Goal: Register for event/course

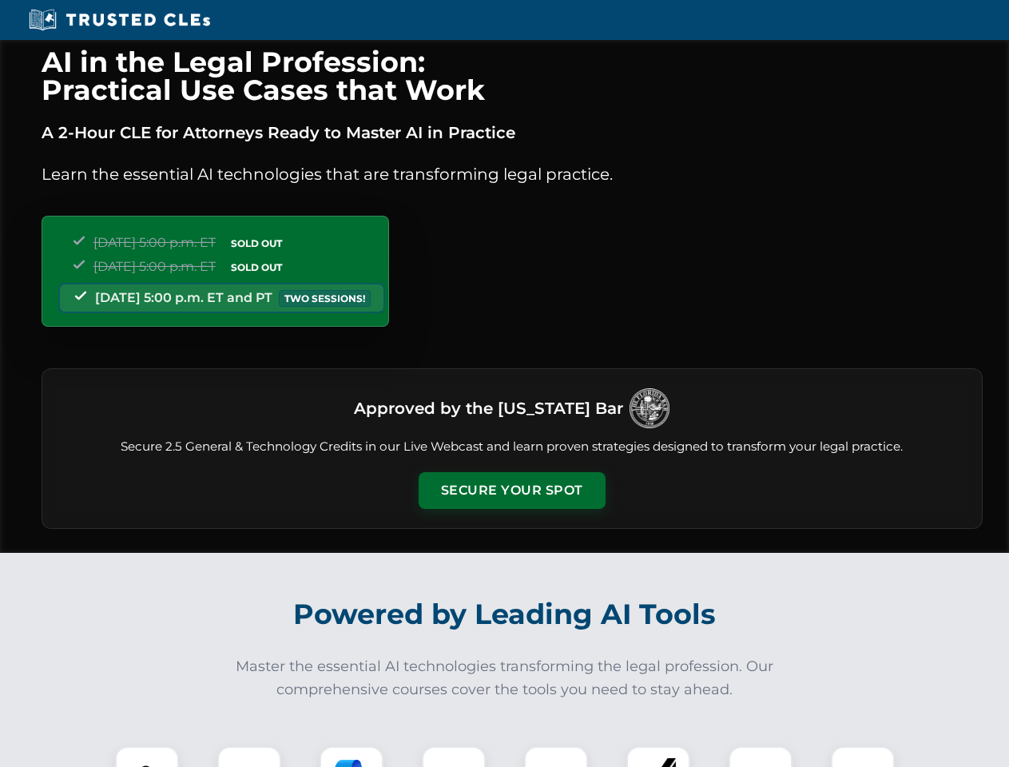
click at [511, 491] on button "Secure Your Spot" at bounding box center [512, 490] width 187 height 37
click at [147, 757] on img at bounding box center [147, 778] width 46 height 46
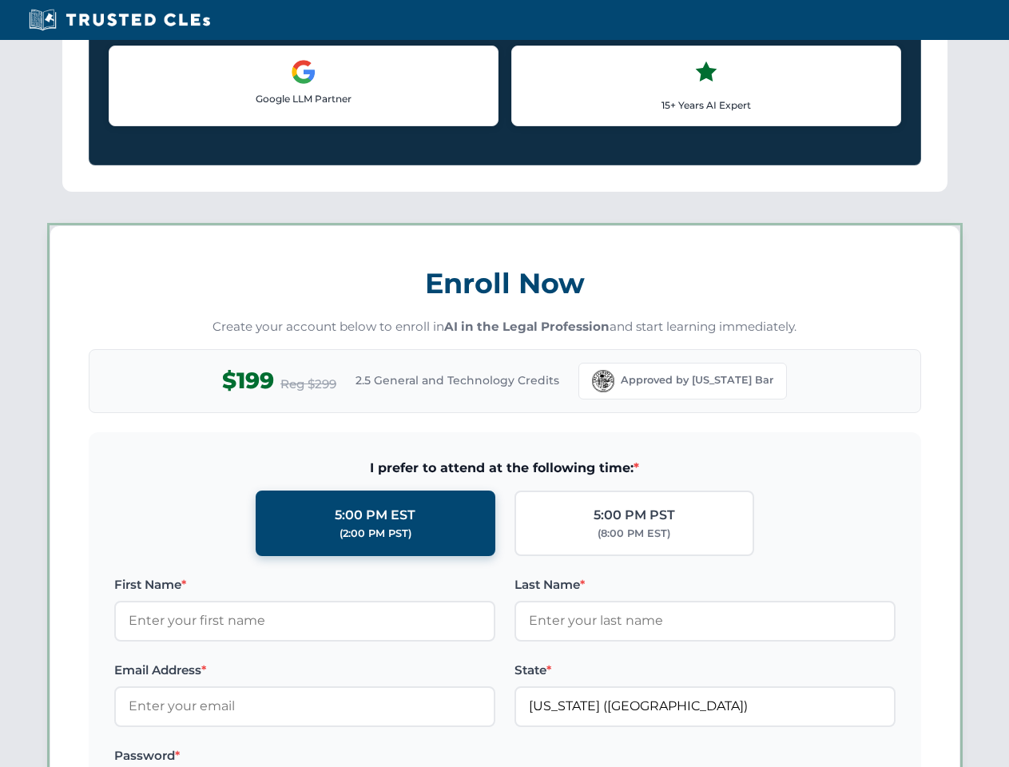
click at [249, 757] on div "AI in the Legal Profession: Practical Use Cases that Work A 2-Hour CLE for Atto…" at bounding box center [504, 749] width 1009 height 3738
